Goal: Information Seeking & Learning: Check status

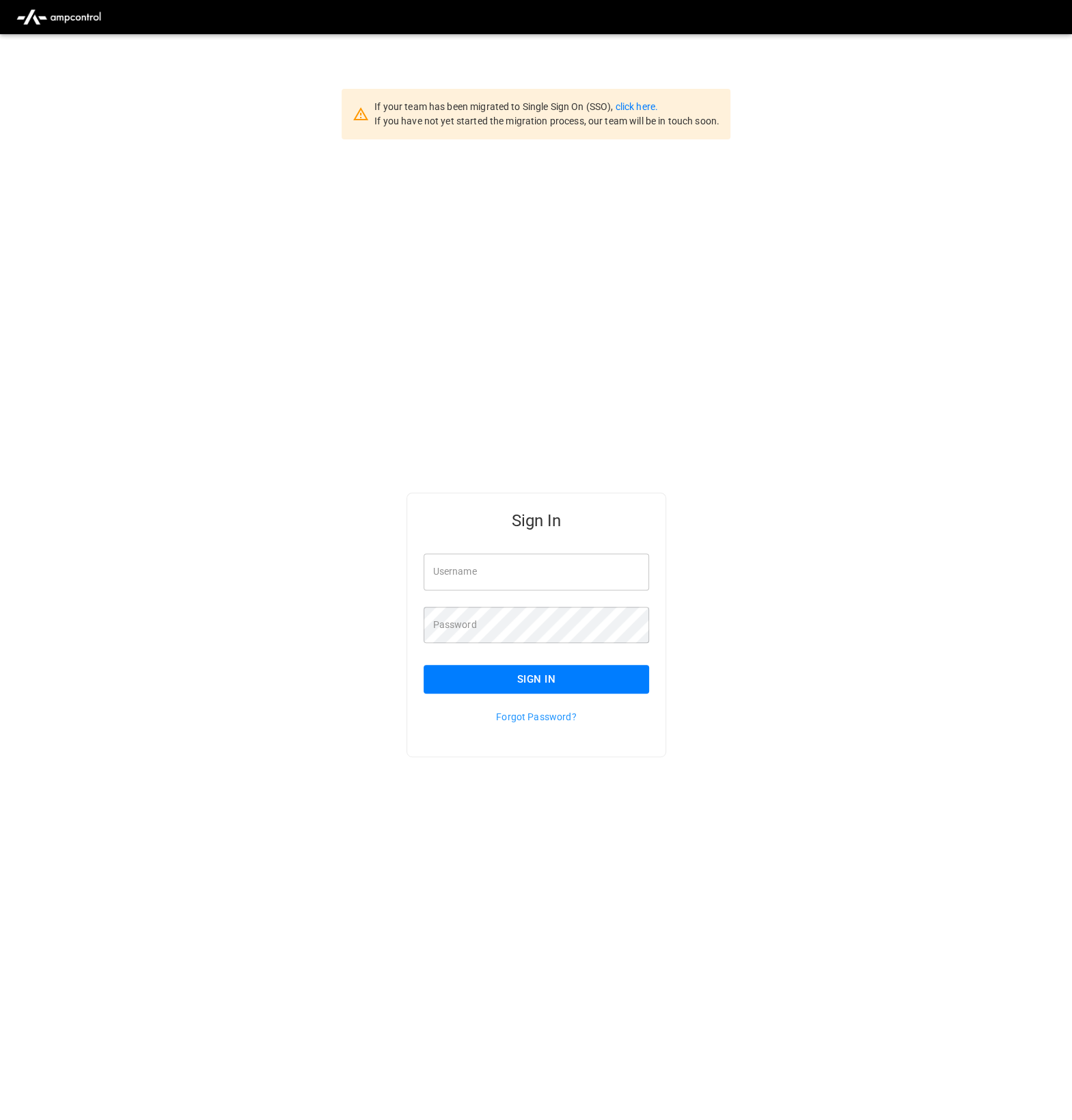
type input "*********"
click at [499, 678] on button "Sign In" at bounding box center [536, 678] width 226 height 28
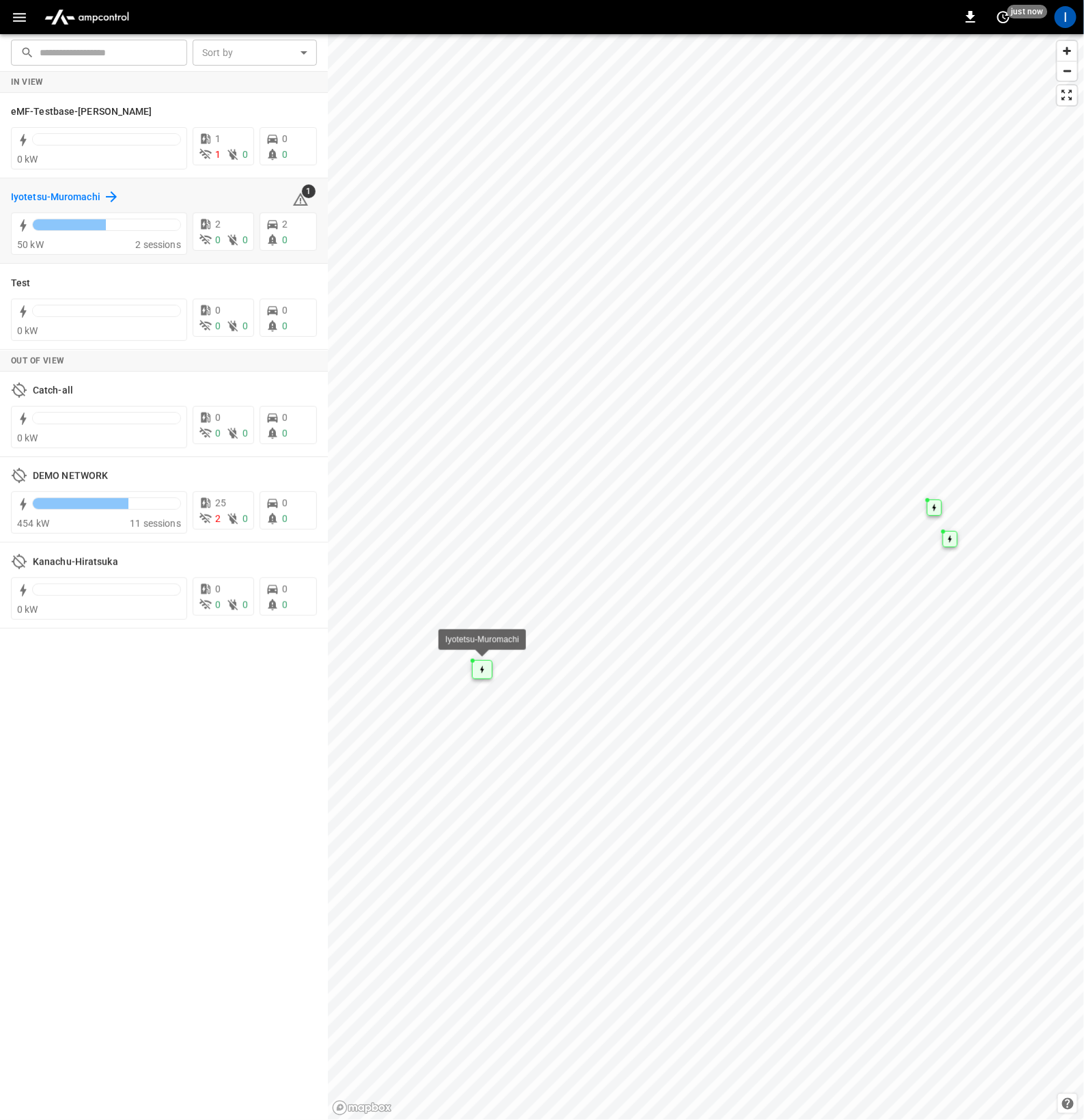
click at [69, 198] on h6 "Iyotetsu-Muromachi" at bounding box center [56, 197] width 90 height 15
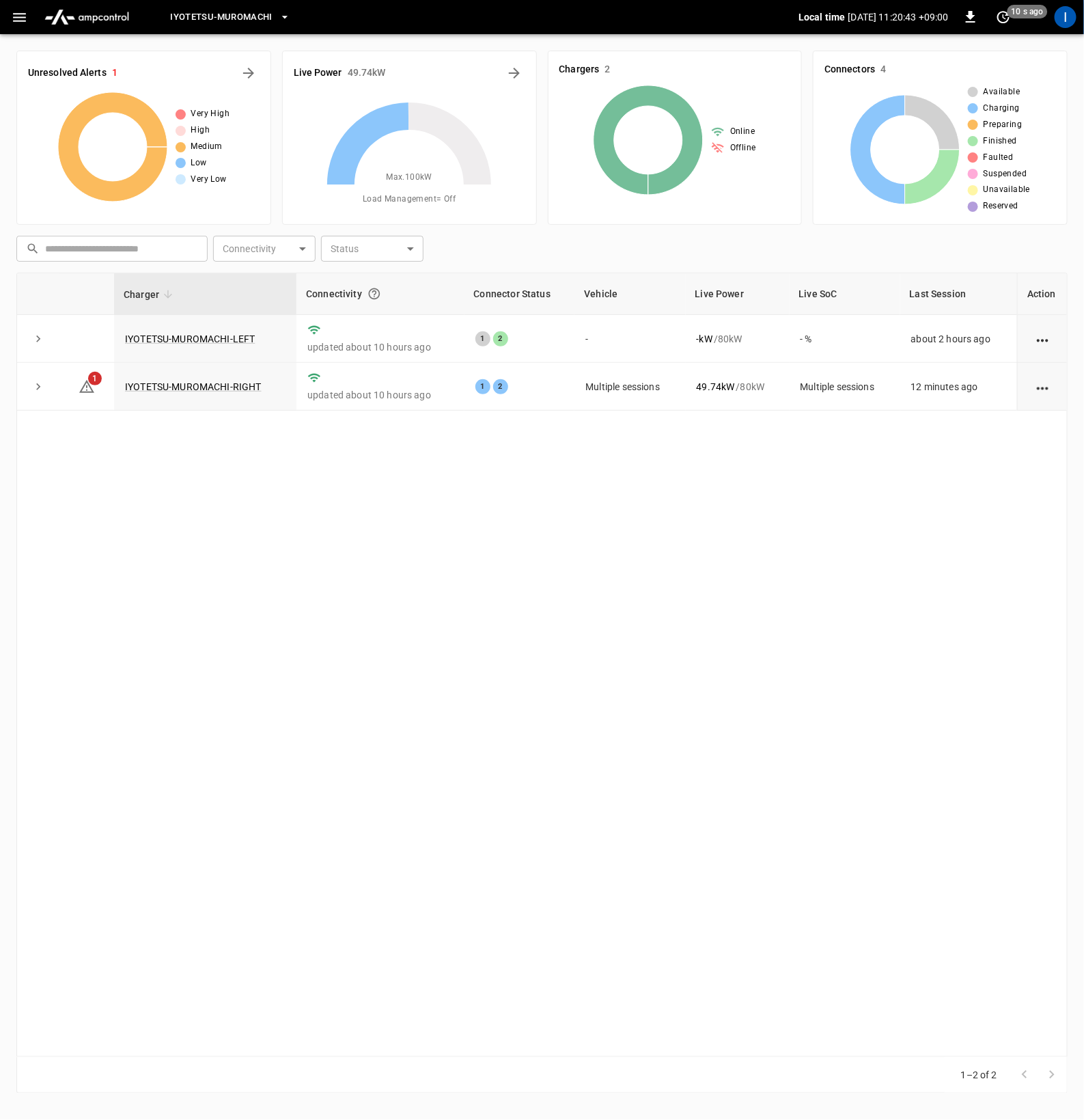
click at [205, 19] on span "Iyotetsu-Muromachi" at bounding box center [221, 18] width 102 height 16
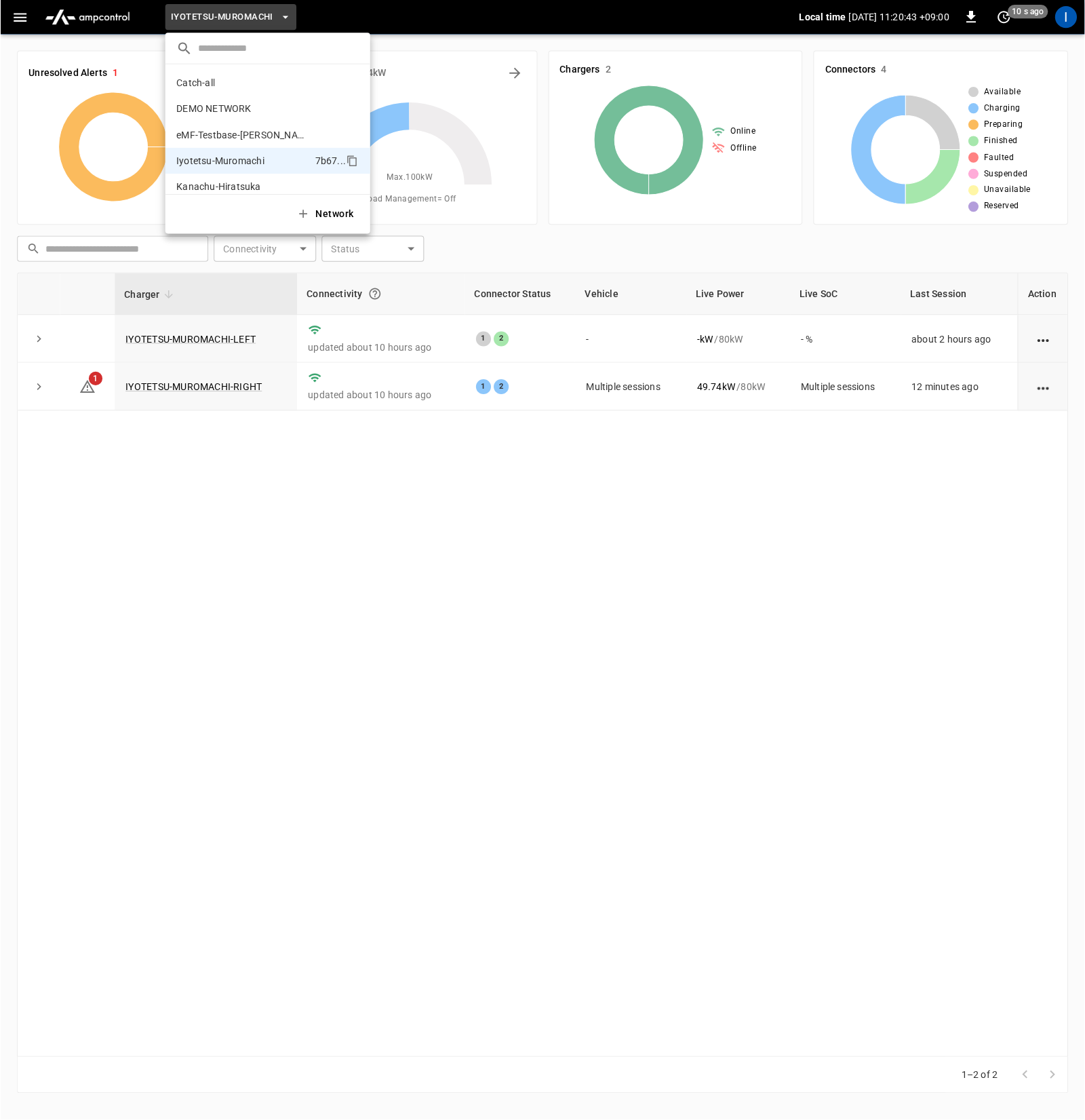
scroll to position [36, 0]
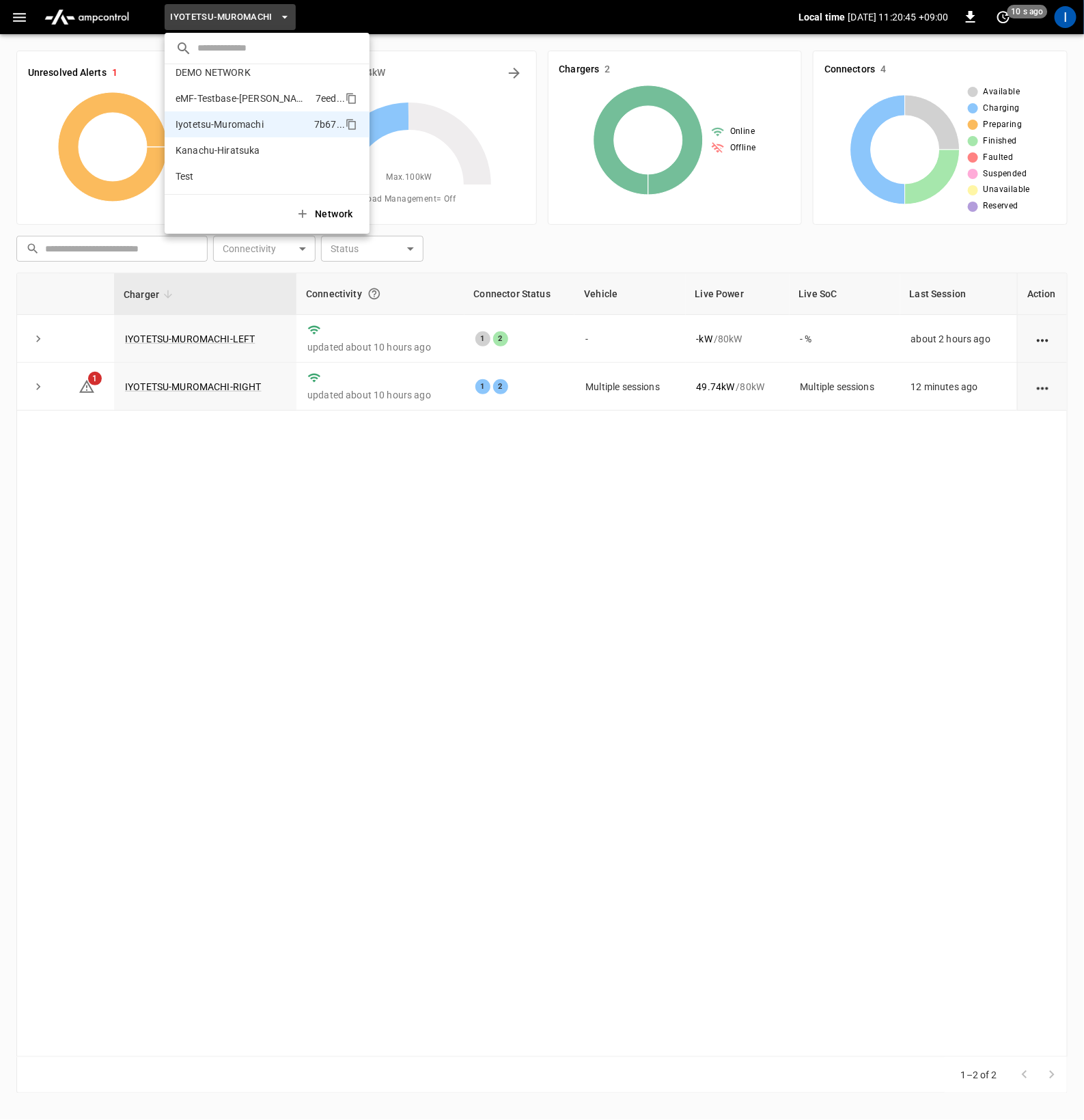
click at [246, 103] on p "eMF-Testbase-[PERSON_NAME]" at bounding box center [243, 98] width 134 height 14
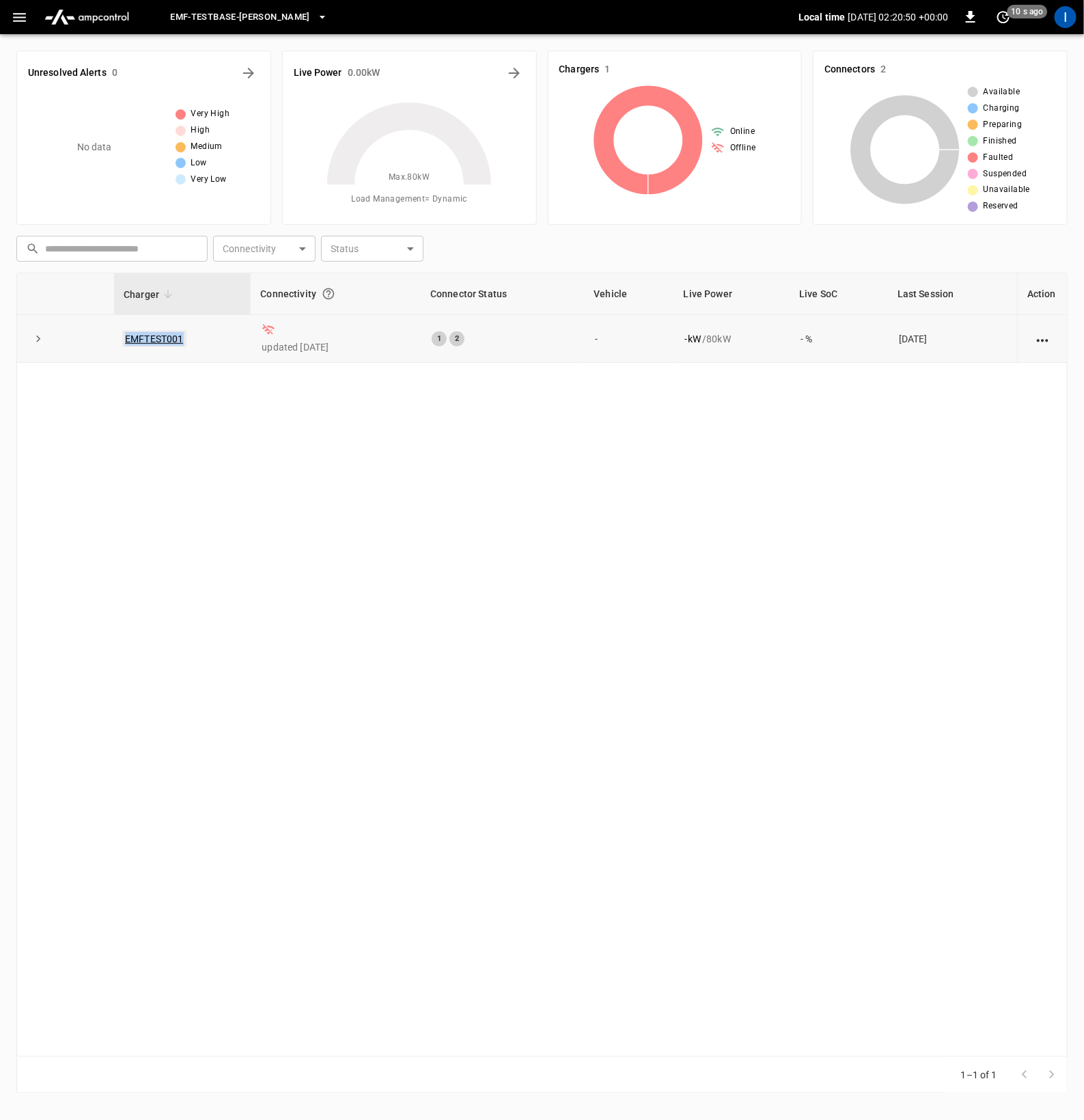
drag, startPoint x: 212, startPoint y: 333, endPoint x: 125, endPoint y: 338, distance: 87.1
click at [125, 338] on td "EMFTEST001" at bounding box center [182, 338] width 136 height 48
copy link "EMFTEST001"
click at [34, 342] on icon "expand row" at bounding box center [38, 339] width 14 height 14
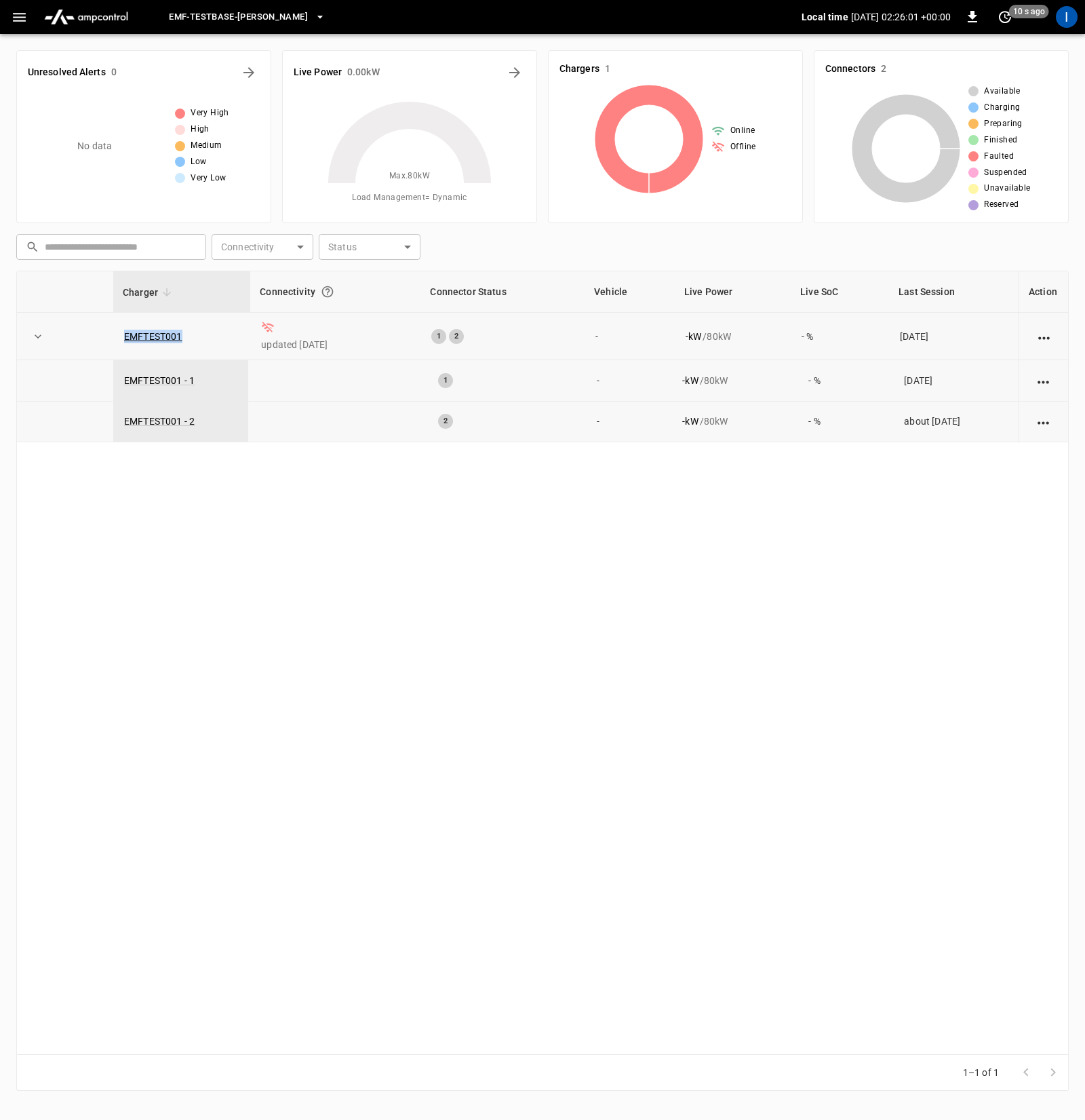
click at [15, 21] on icon "button" at bounding box center [19, 17] width 17 height 17
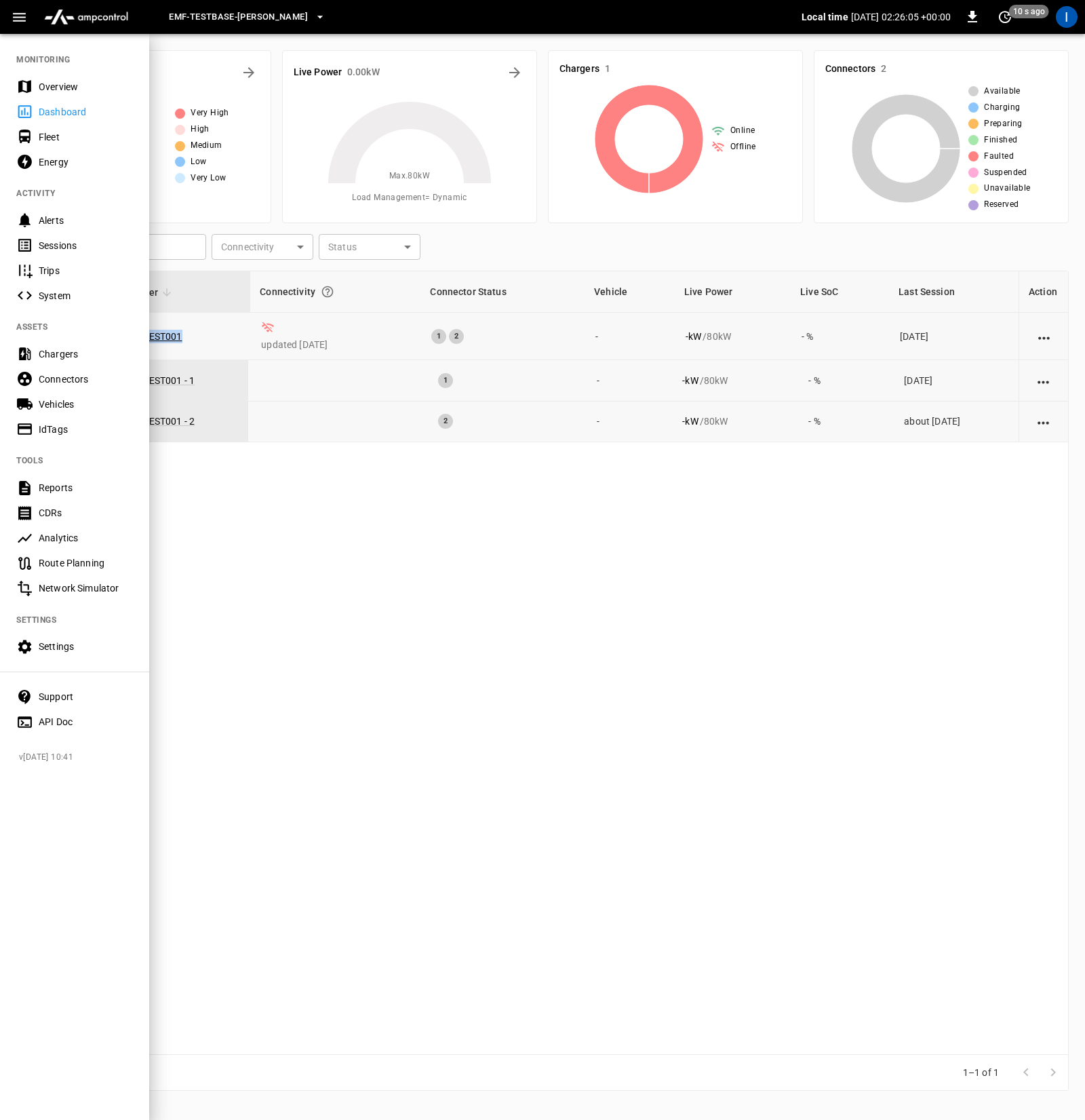
click at [73, 405] on div "Vehicles" at bounding box center [85, 404] width 94 height 14
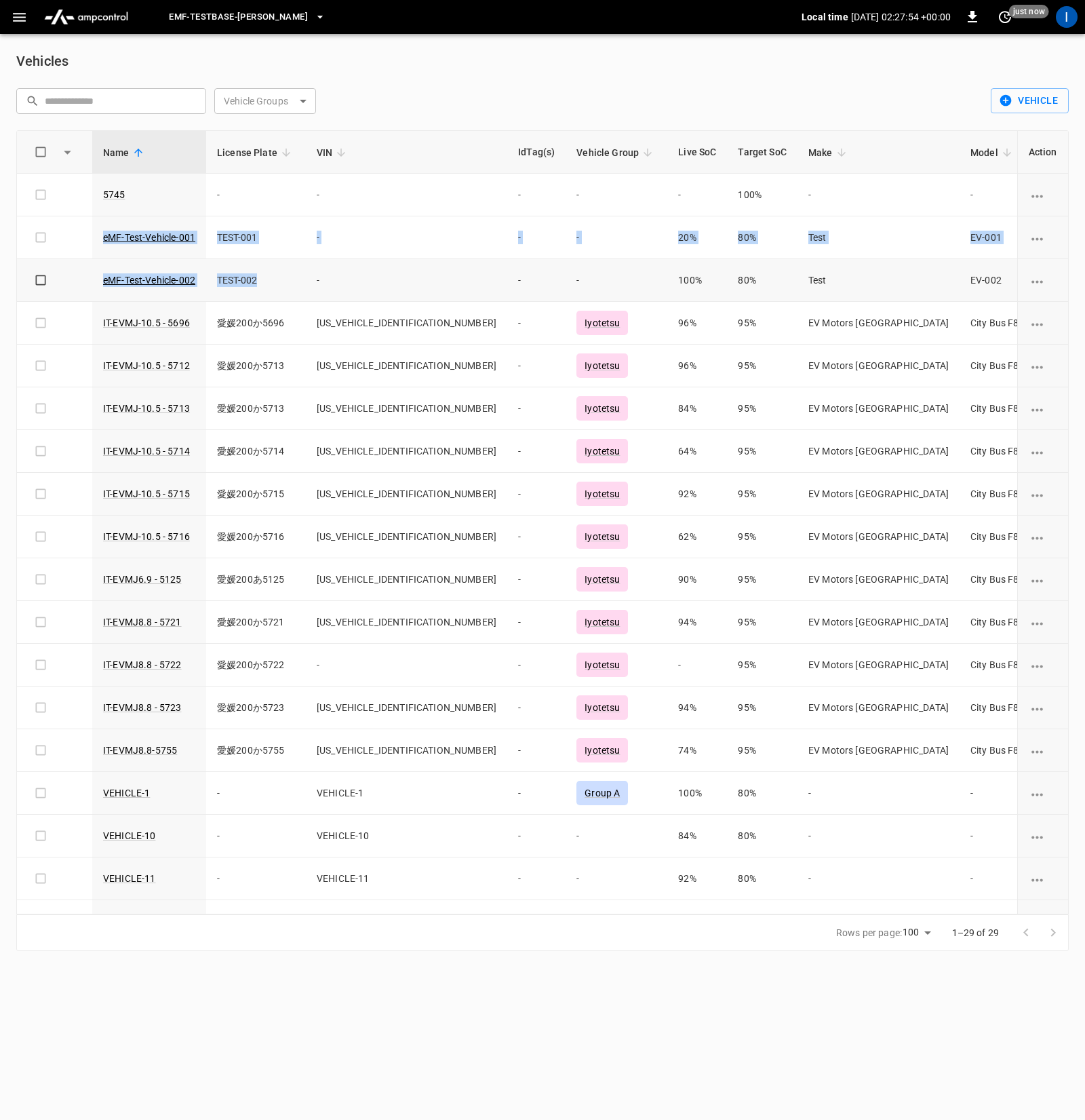
drag, startPoint x: 83, startPoint y: 233, endPoint x: 281, endPoint y: 282, distance: 204.0
click at [281, 282] on tbody "5745 - - - - - 100% - - - 210 kWh 100 kW - 6210... Copy eMF-Test-Vehicle-001 TE…" at bounding box center [787, 793] width 1540 height 1239
click at [14, 19] on icon "button" at bounding box center [19, 17] width 17 height 17
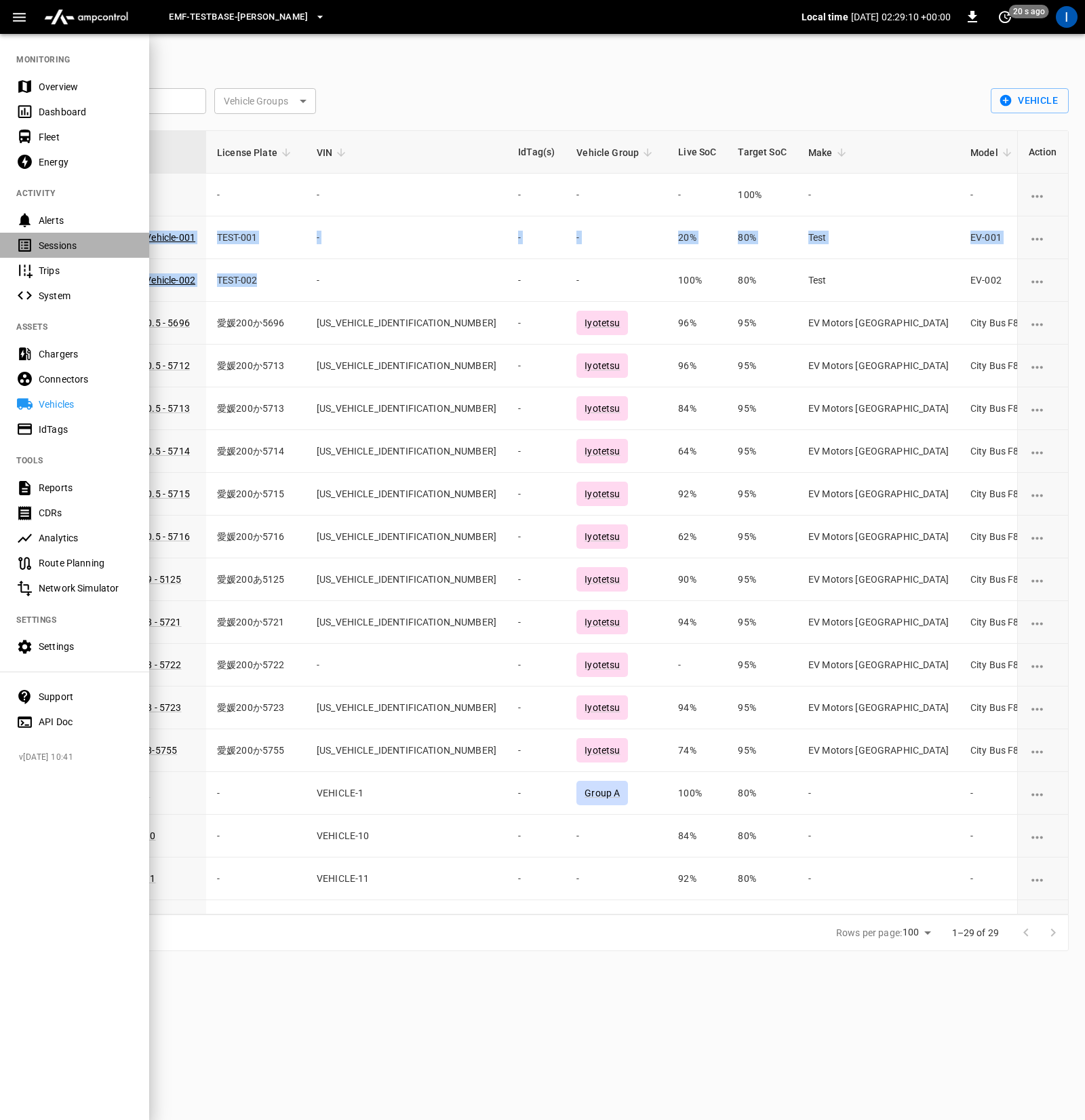
click at [65, 237] on div "Sessions" at bounding box center [74, 246] width 149 height 25
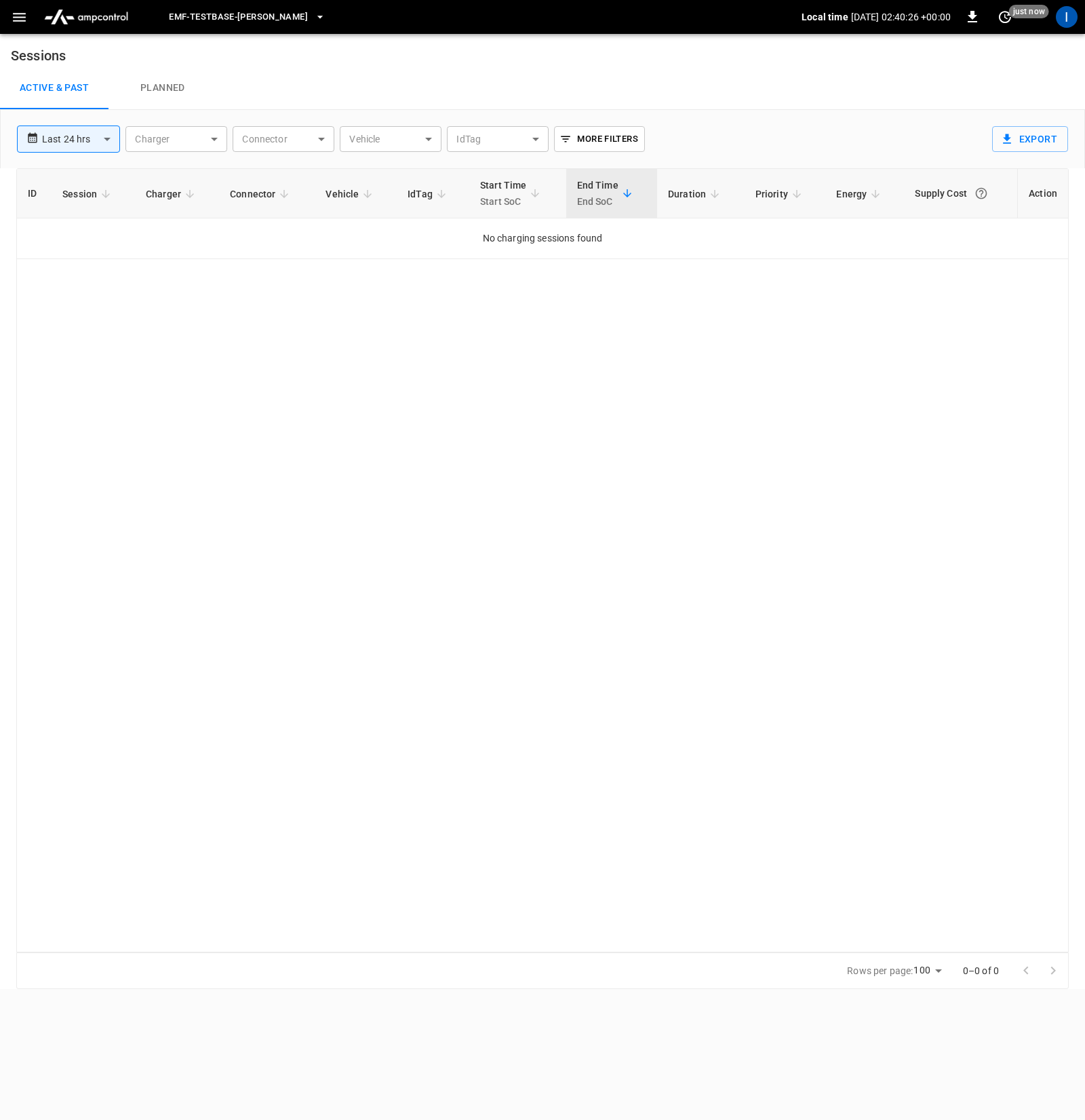
click at [28, 22] on button "button" at bounding box center [19, 17] width 28 height 25
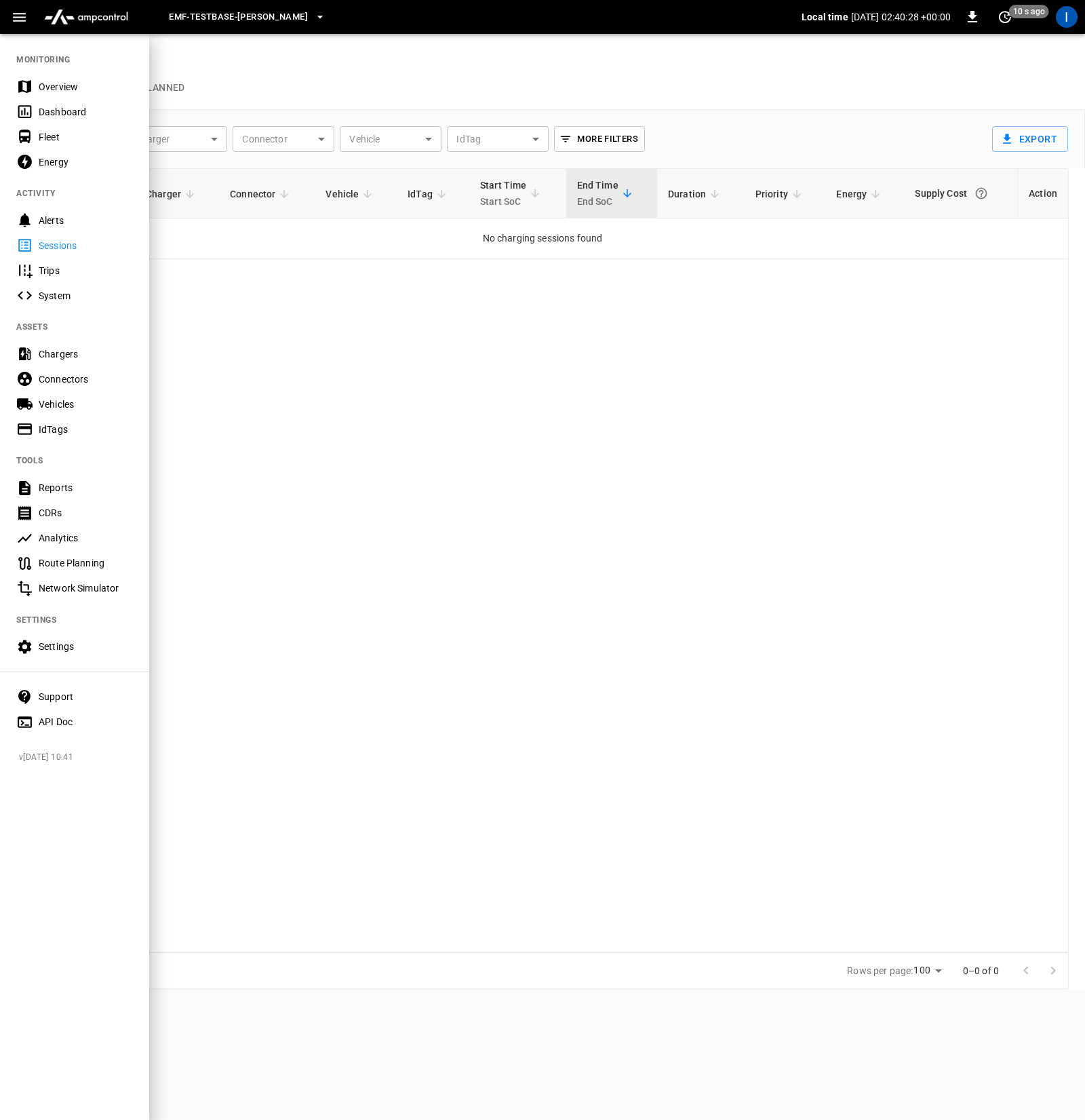
click at [60, 353] on div "Chargers" at bounding box center [85, 354] width 94 height 14
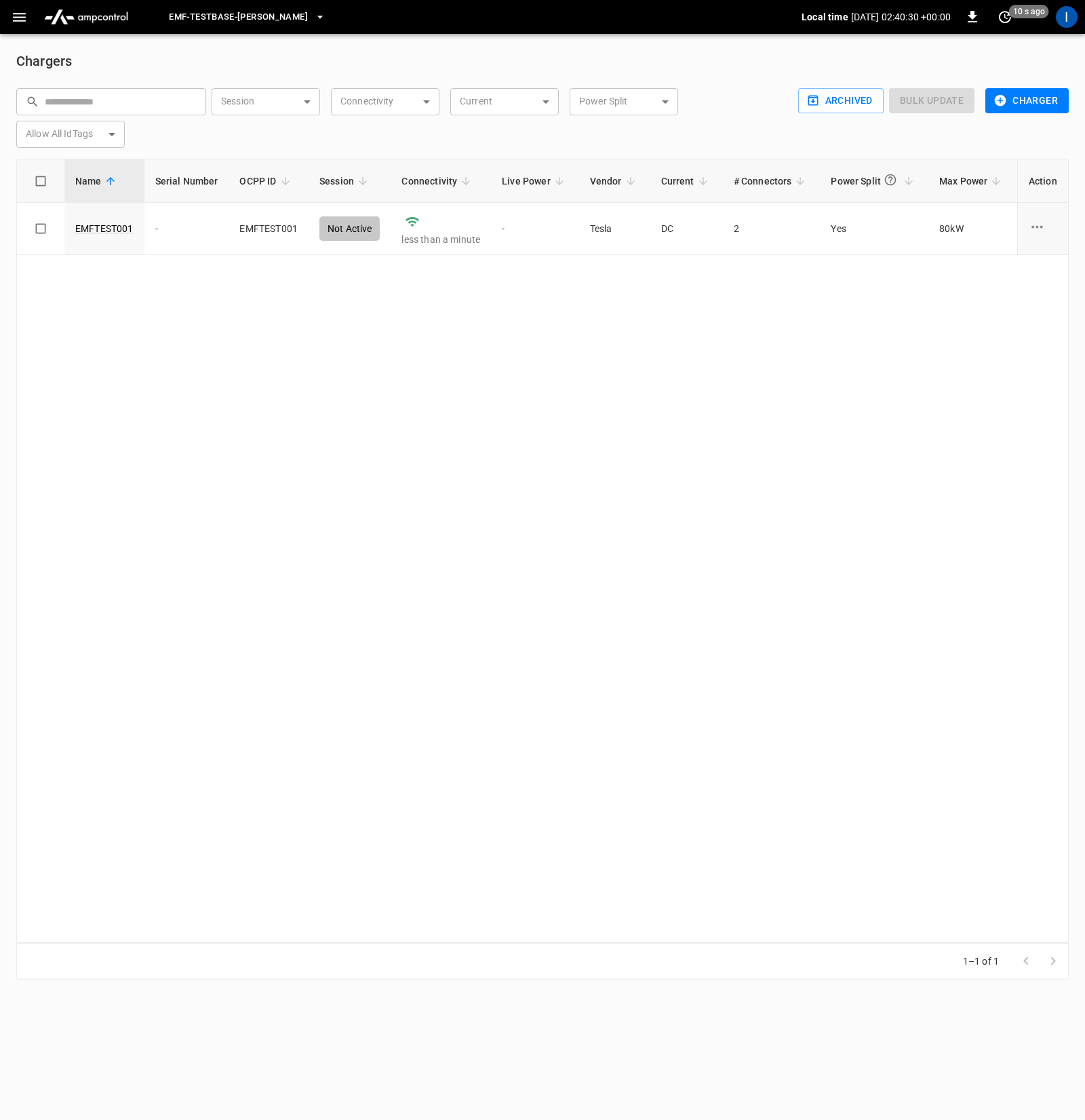
click at [469, 312] on div "Name Serial Number OCPP ID Session Connectivity Live Power Vendor Current # Con…" at bounding box center [542, 550] width 1053 height 784
click at [180, 231] on td "-" at bounding box center [187, 229] width 85 height 52
click at [419, 227] on td "less than a minute" at bounding box center [441, 229] width 101 height 52
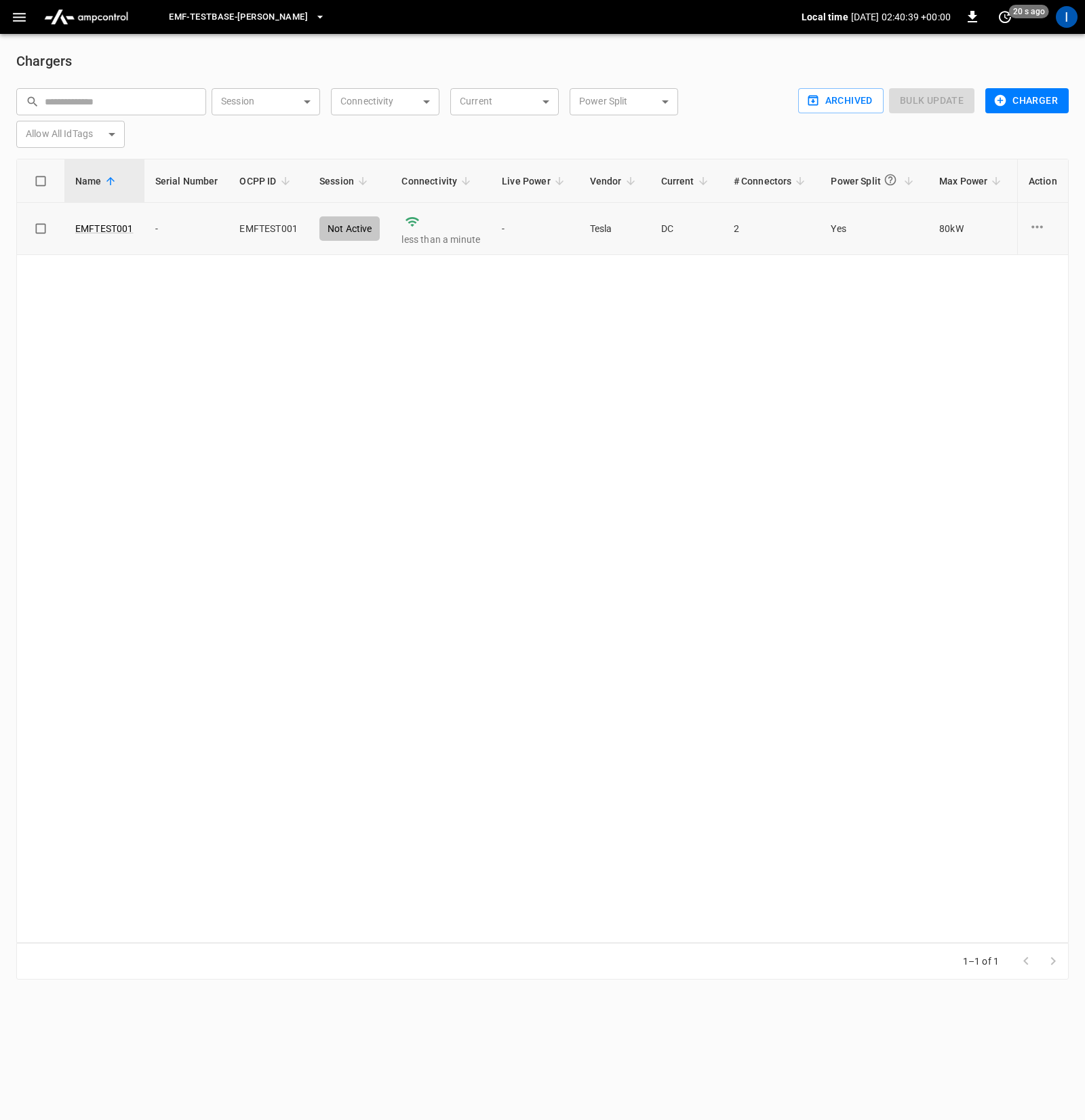
click at [473, 237] on p "less than a minute" at bounding box center [440, 240] width 78 height 14
click at [474, 237] on p "less than a minute" at bounding box center [440, 240] width 78 height 14
click at [24, 26] on button "button" at bounding box center [19, 17] width 28 height 25
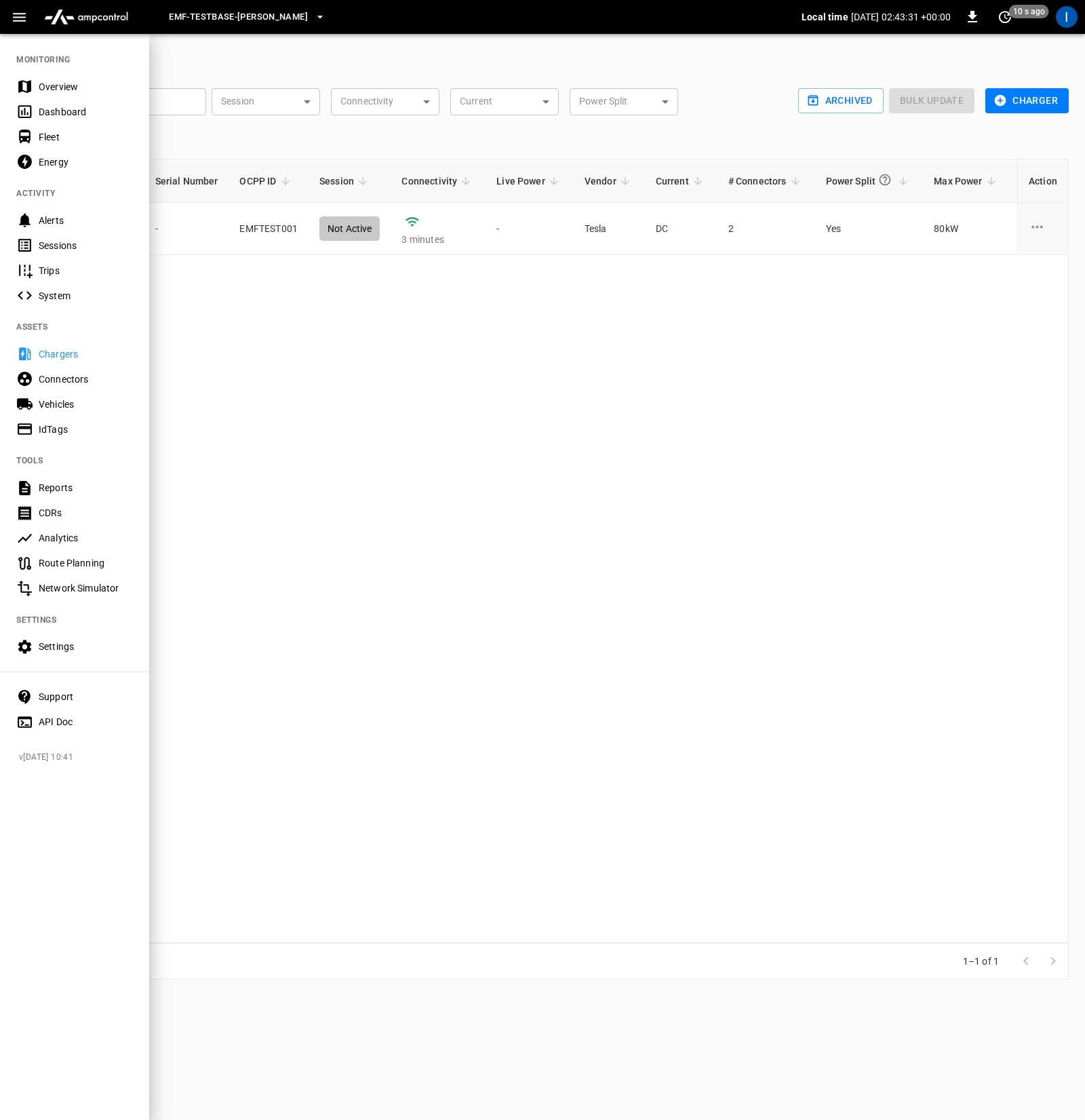
click at [555, 509] on div at bounding box center [542, 560] width 1085 height 1120
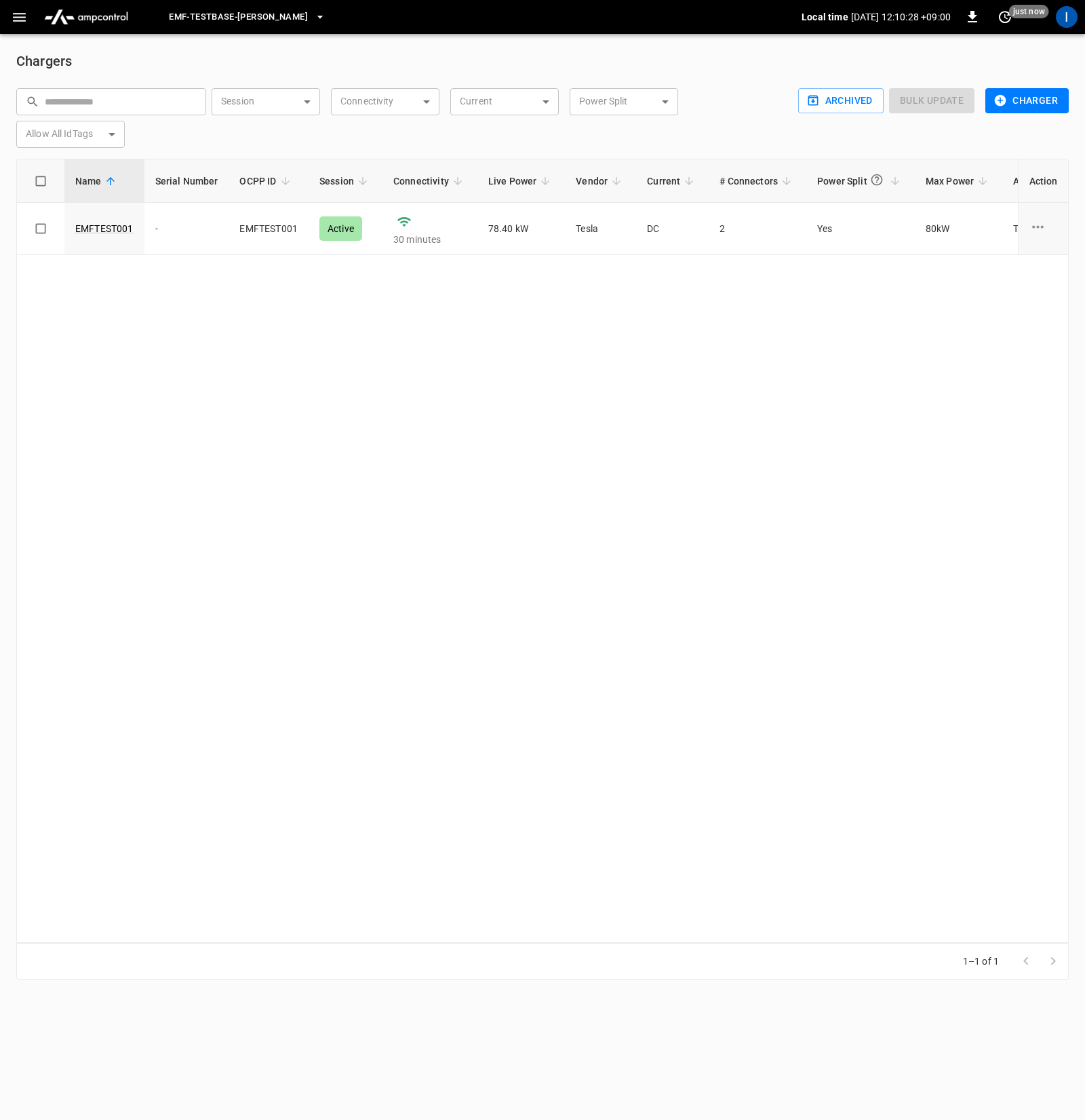
click at [21, 21] on icon "button" at bounding box center [19, 17] width 17 height 17
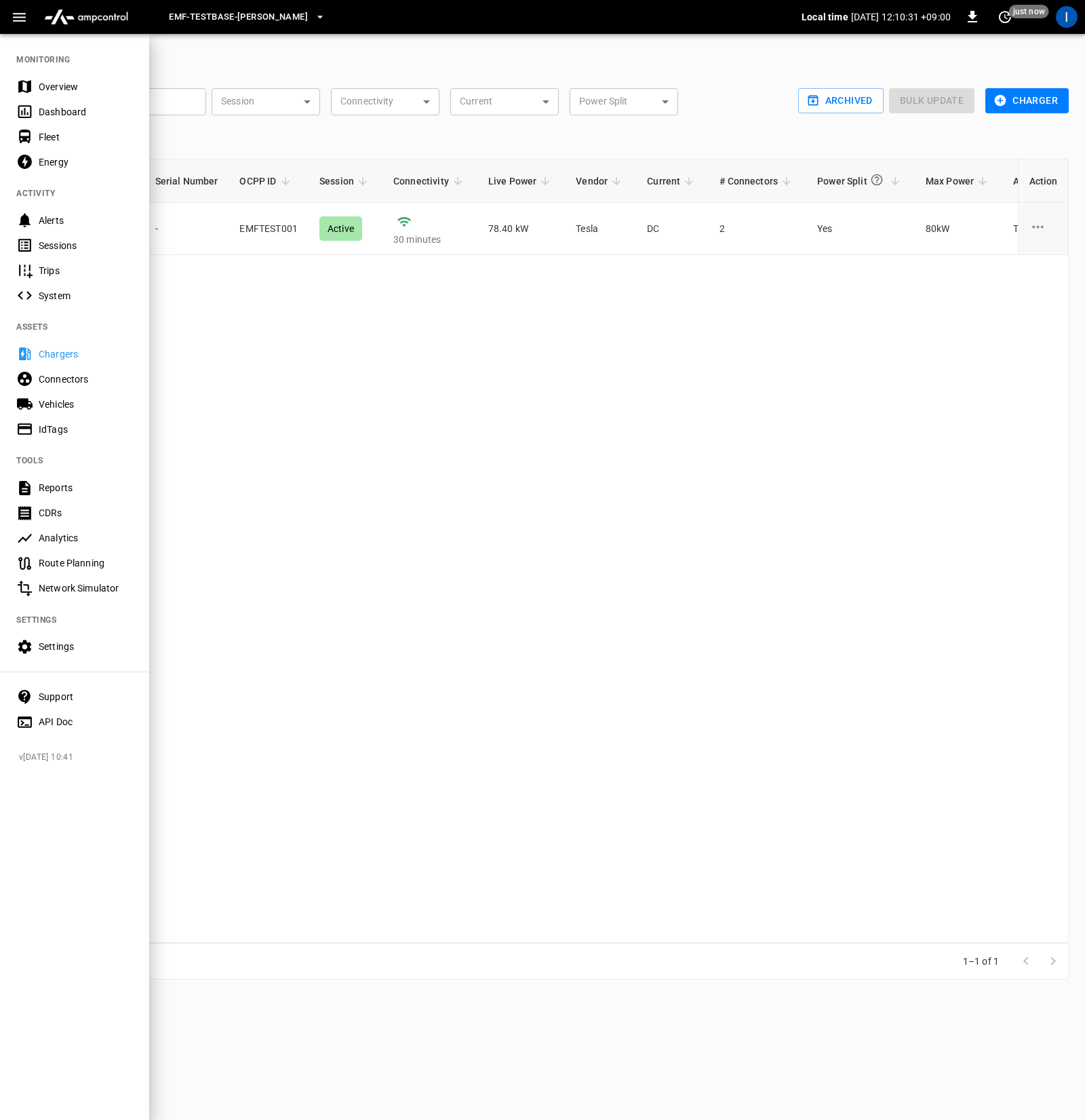
click at [54, 243] on div "Sessions" at bounding box center [85, 246] width 94 height 14
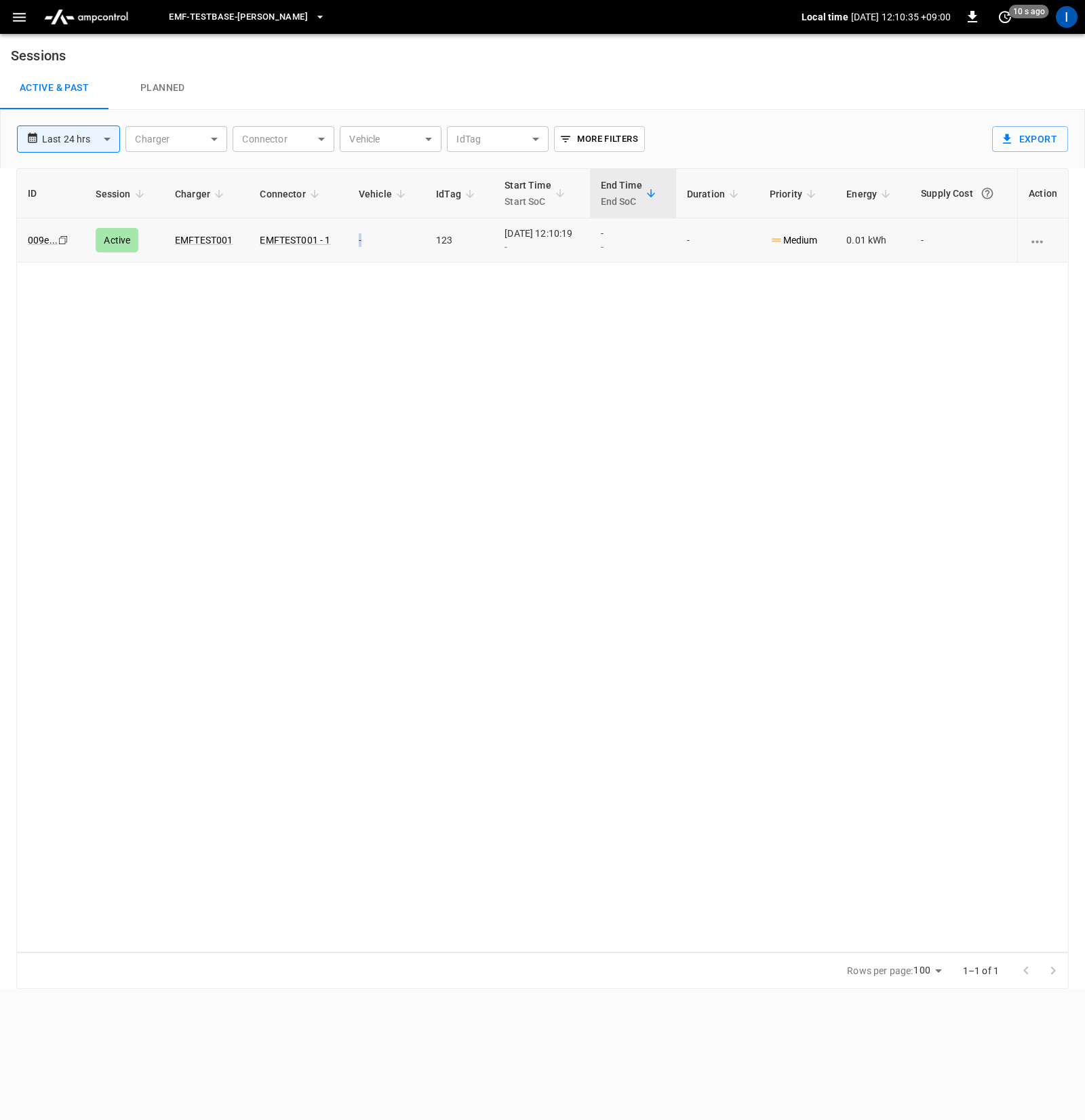
drag, startPoint x: 366, startPoint y: 242, endPoint x: 337, endPoint y: 235, distance: 29.8
click at [333, 235] on tr "009e ... Copy Active EMFTEST001 EMFTEST001 - 1 - 123 [DATE] 12:10:19 - - - - Me…" at bounding box center [542, 241] width 1051 height 44
click at [367, 312] on div "ID Session Charger Connector Vehicle IdTag Start Time Start SoC End Time End So…" at bounding box center [542, 560] width 1053 height 784
